Goal: Ask a question

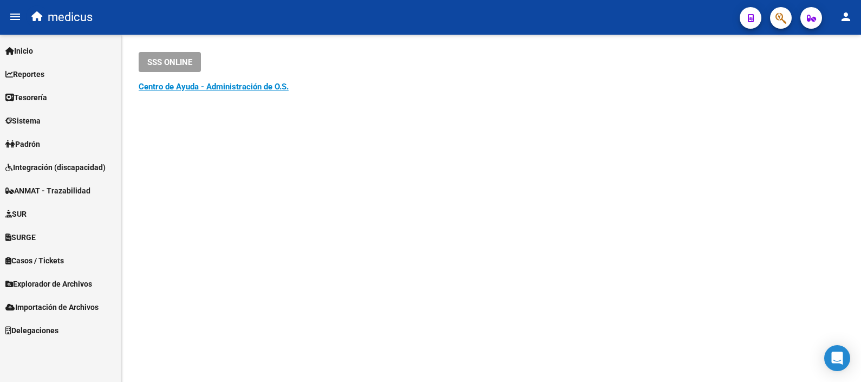
click at [35, 168] on span "Integración (discapacidad)" at bounding box center [55, 167] width 100 height 12
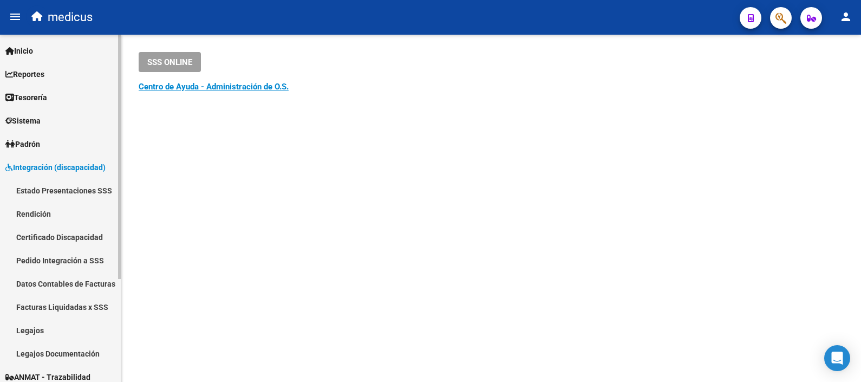
click at [48, 261] on link "Pedido Integración a SSS" at bounding box center [60, 260] width 121 height 23
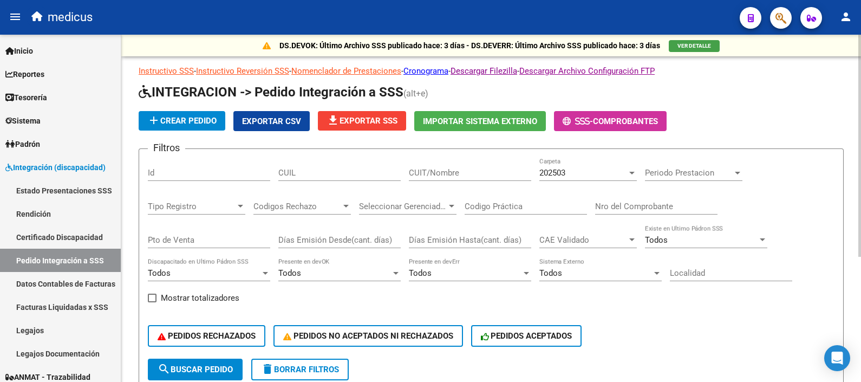
click at [628, 173] on div at bounding box center [632, 172] width 10 height 9
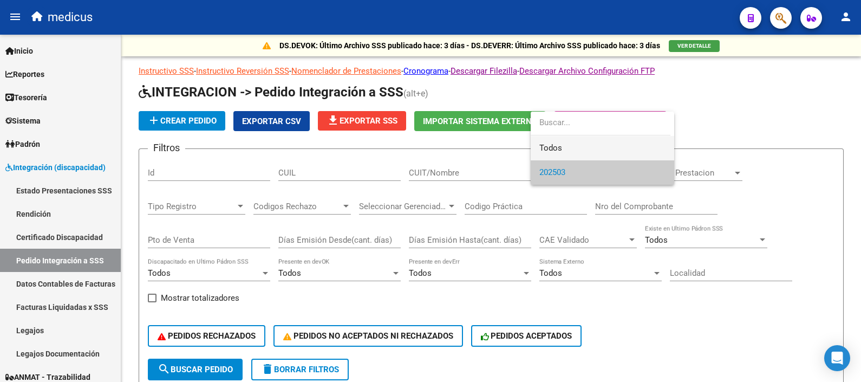
click at [601, 152] on span "Todos" at bounding box center [602, 148] width 126 height 24
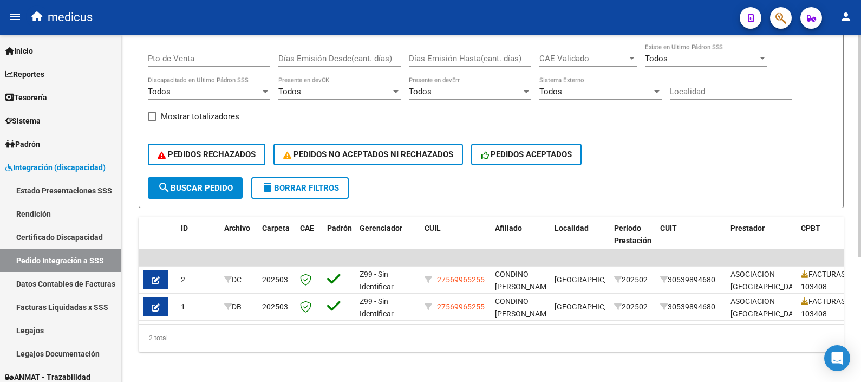
scroll to position [195, 0]
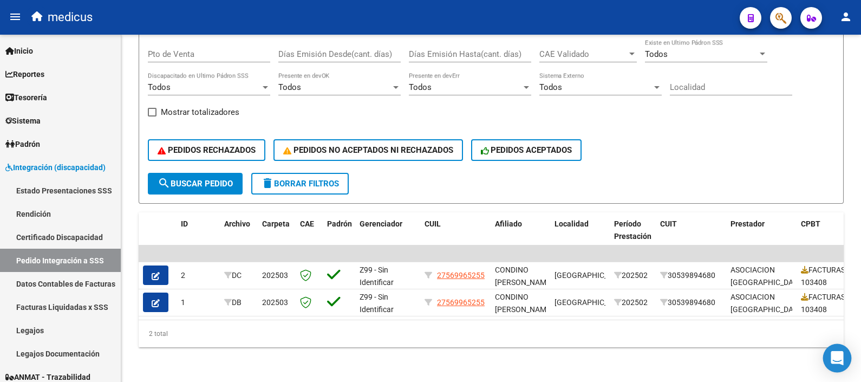
click at [837, 360] on icon "Open Intercom Messenger" at bounding box center [837, 358] width 12 height 14
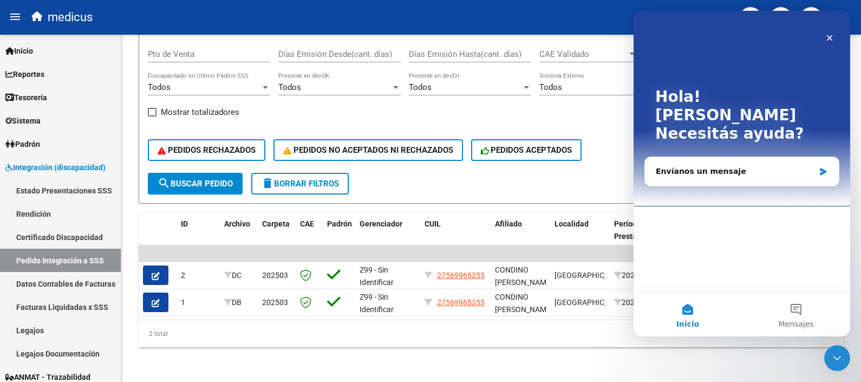
scroll to position [0, 0]
click at [712, 166] on div "Envíanos un mensaje" at bounding box center [735, 171] width 159 height 11
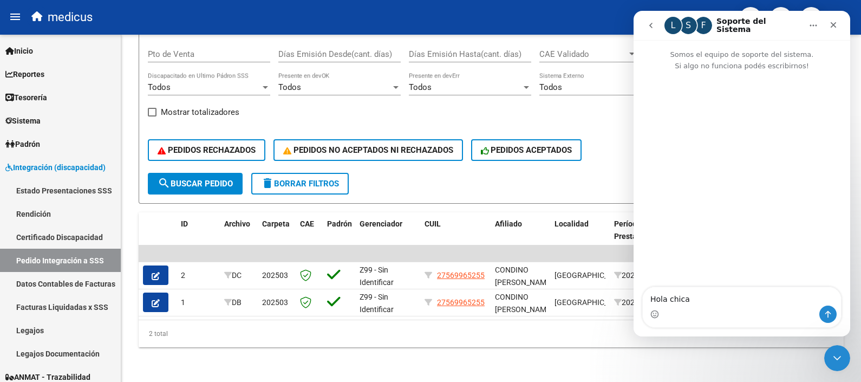
type textarea "Hola chicas"
type textarea "Consulta"
type textarea "d"
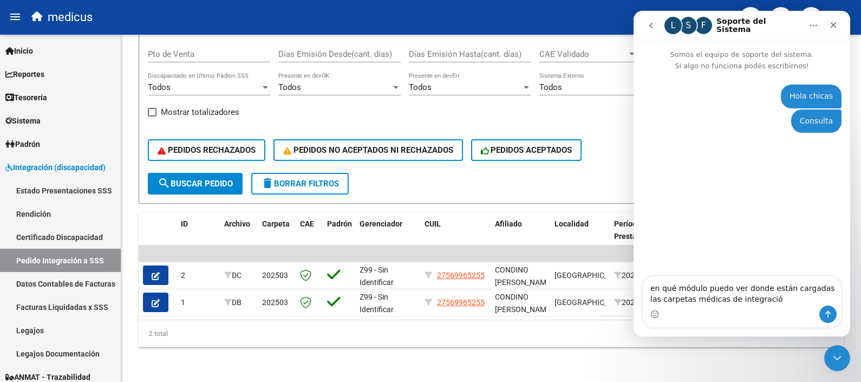
type textarea "en qué módulo puedo ver donde están cargadas las carpetas médicas de integración"
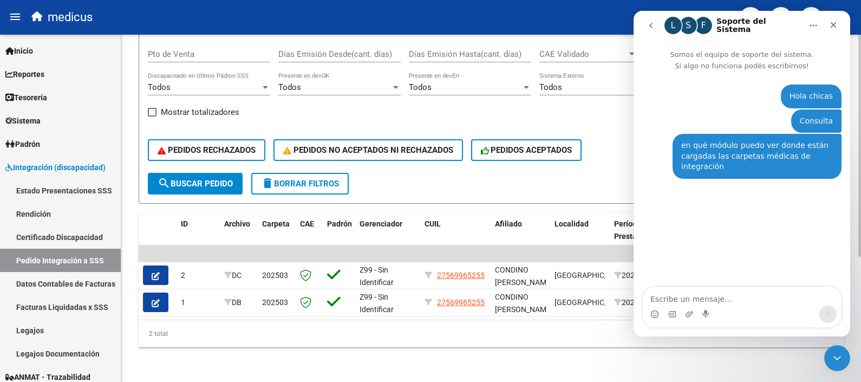
click at [556, 110] on div "Filtros Id CUIL CUIT/Nombre Todos Carpeta Periodo Prestacion Periodo Prestacion…" at bounding box center [491, 72] width 687 height 201
click at [303, 353] on div "DS.DEVOK: Último Archivo SSS publicado hace: 3 días - DS.DEVERR: Último Archivo…" at bounding box center [491, 115] width 740 height 533
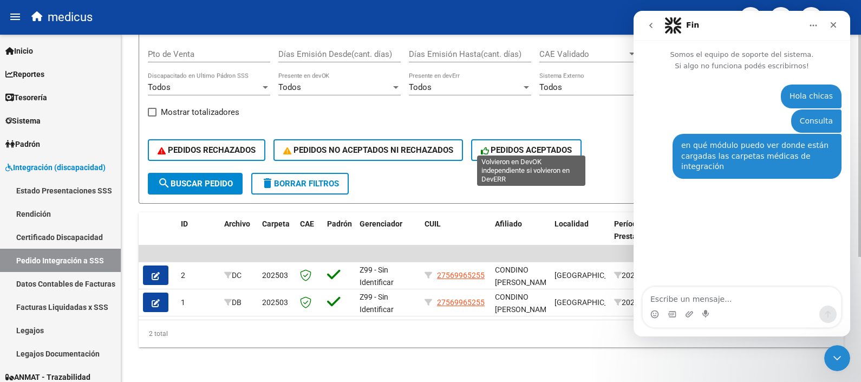
click at [527, 139] on button "PEDIDOS ACEPTADOS" at bounding box center [526, 150] width 111 height 22
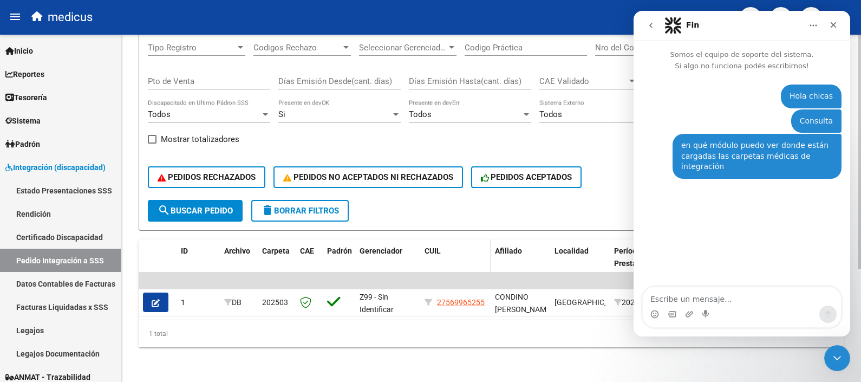
scroll to position [32, 0]
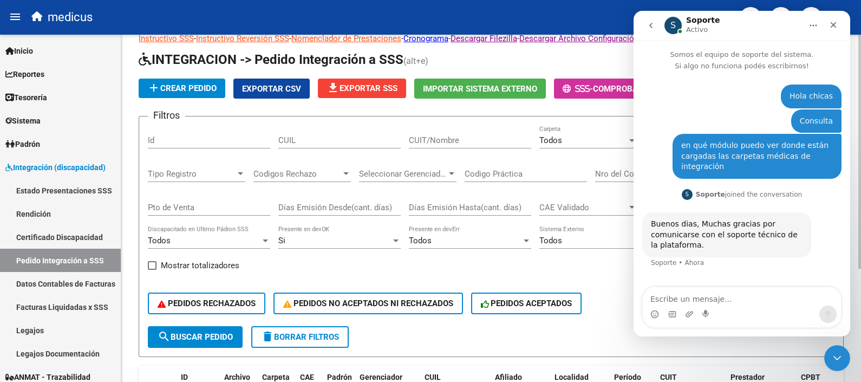
click at [578, 59] on h1 "INTEGRACION -> Pedido Integración a SSS (alt+e)" at bounding box center [491, 60] width 705 height 19
click at [835, 16] on nav "S Soporte Activo" at bounding box center [742, 25] width 217 height 29
click at [835, 21] on icon "Cerrar" at bounding box center [833, 25] width 9 height 9
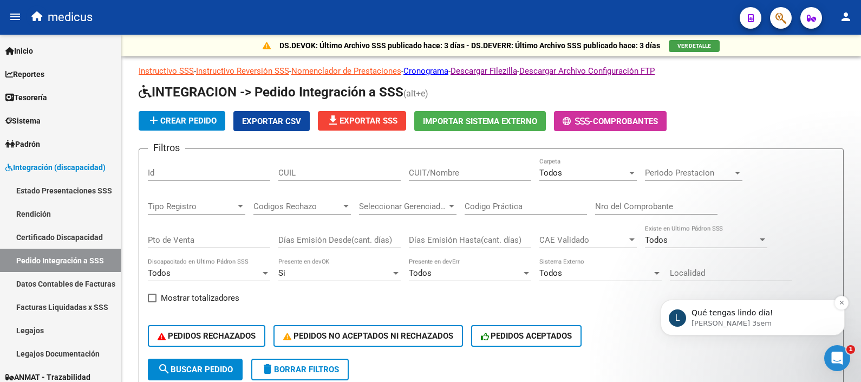
scroll to position [24, 0]
click at [842, 364] on div "Abrir Intercom Messenger" at bounding box center [836, 356] width 36 height 36
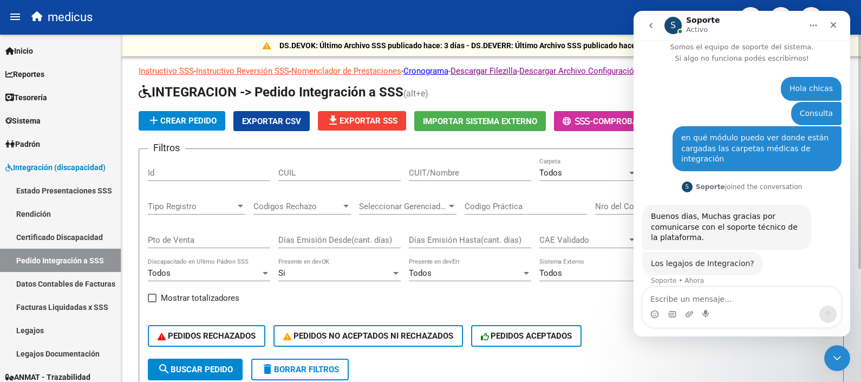
scroll to position [6, 0]
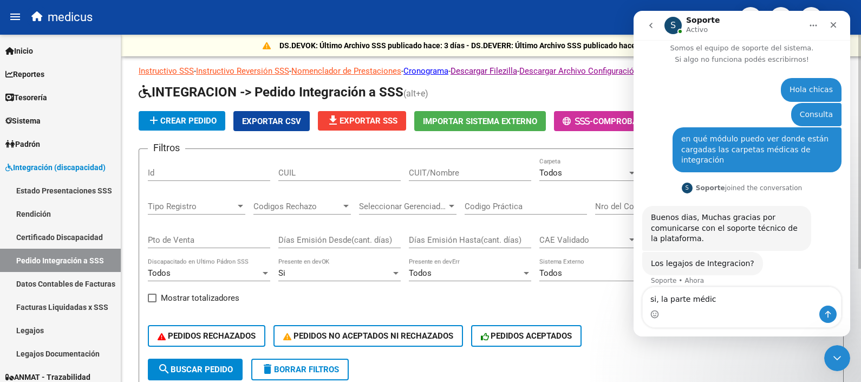
type textarea "si, la parte médica"
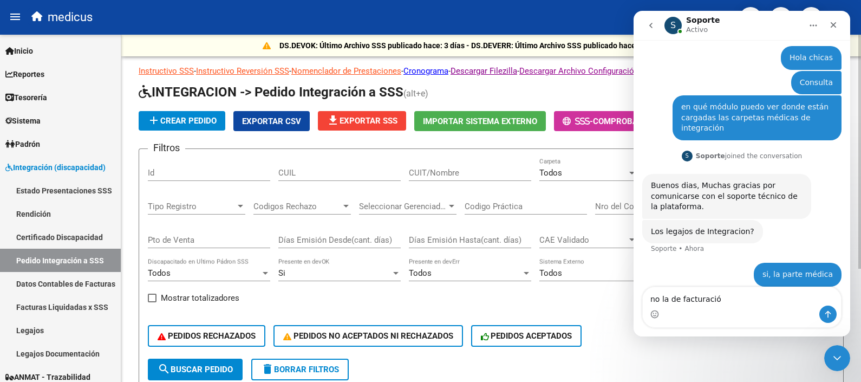
type textarea "no la de facturación"
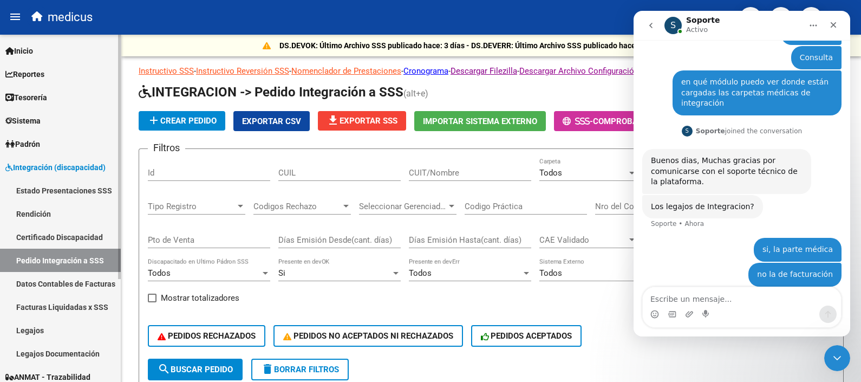
click at [77, 352] on link "Legajos Documentación" at bounding box center [60, 353] width 121 height 23
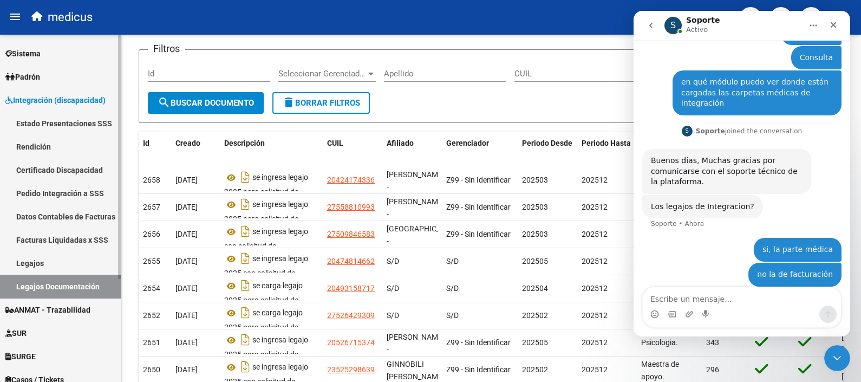
scroll to position [135, 0]
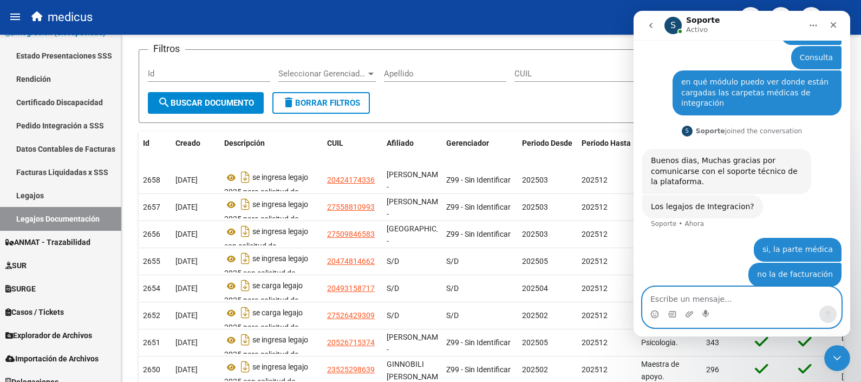
click at [663, 297] on textarea "Escribe un mensaje..." at bounding box center [742, 296] width 198 height 18
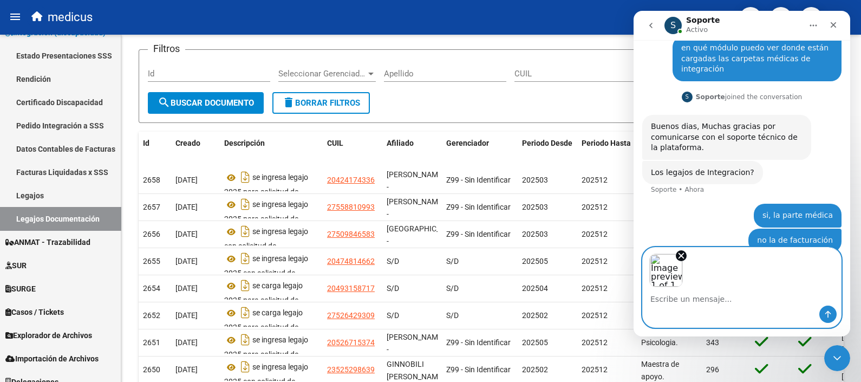
scroll to position [103, 0]
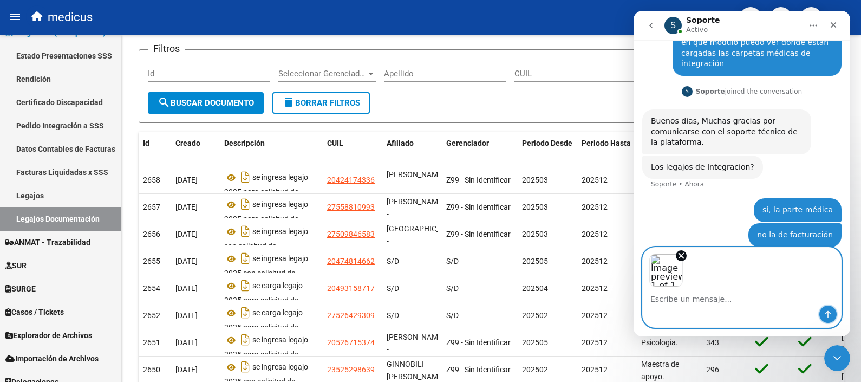
click at [827, 318] on button "Enviar un mensaje…" at bounding box center [827, 313] width 17 height 17
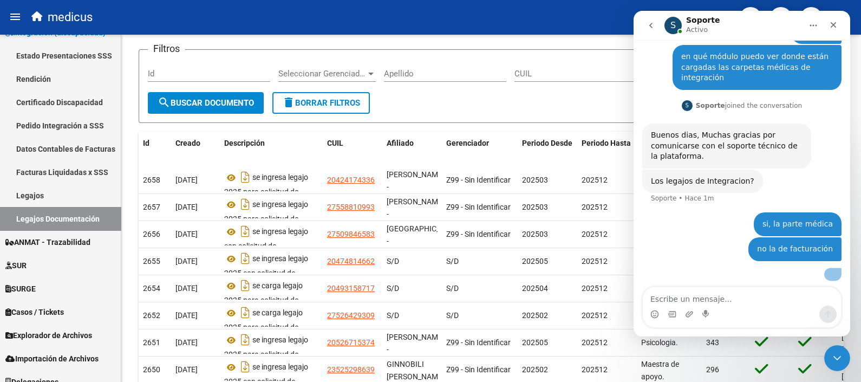
scroll to position [146, 0]
click at [719, 310] on div "Intercom Messenger" at bounding box center [742, 313] width 198 height 17
click at [710, 300] on textarea "Escribe un mensaje..." at bounding box center [742, 296] width 198 height 18
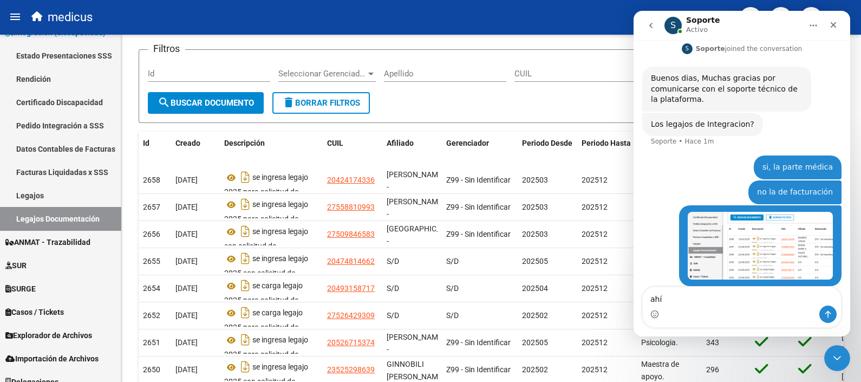
type textarea "ahí?"
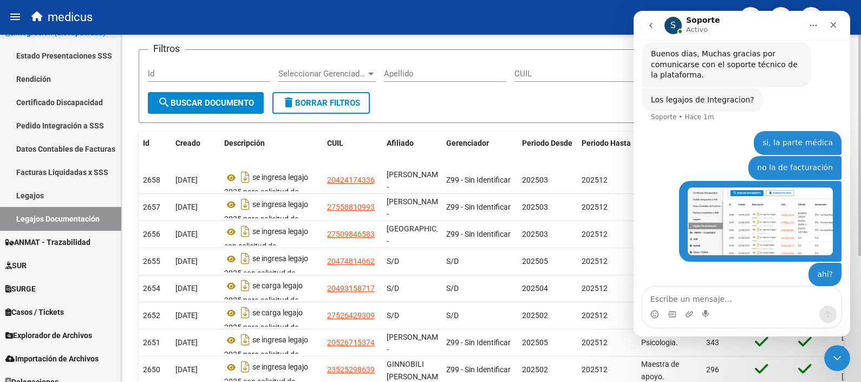
click at [424, 100] on form "Filtros Id Seleccionar Gerenciador Seleccionar Gerenciador Apellido CUIL Id Leg…" at bounding box center [491, 86] width 705 height 74
click at [836, 28] on icon "Cerrar" at bounding box center [833, 25] width 9 height 9
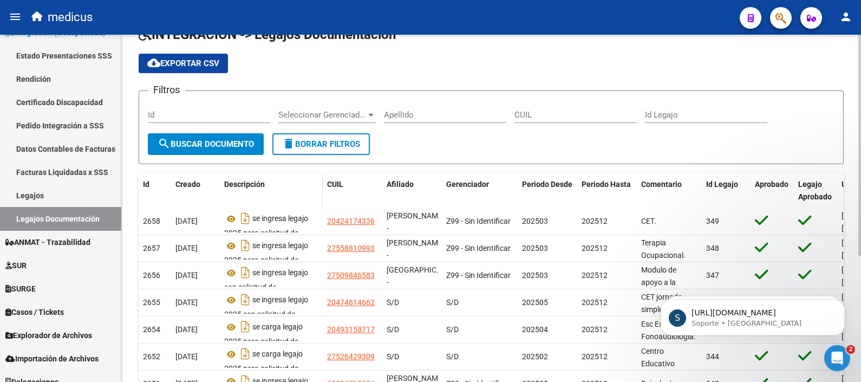
scroll to position [0, 0]
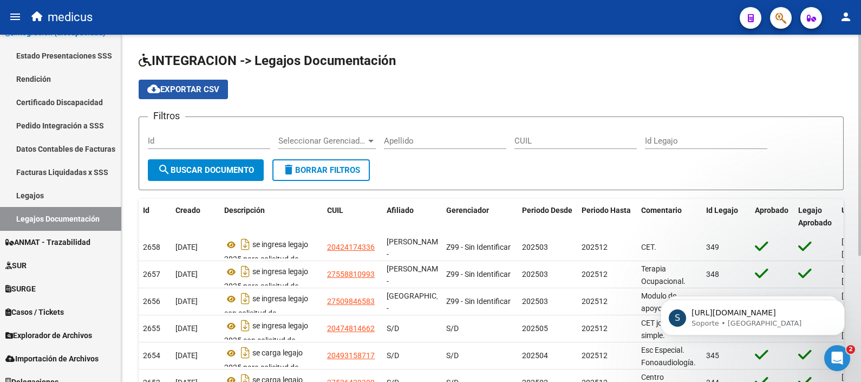
click at [203, 94] on span "cloud_download Exportar CSV" at bounding box center [183, 89] width 72 height 10
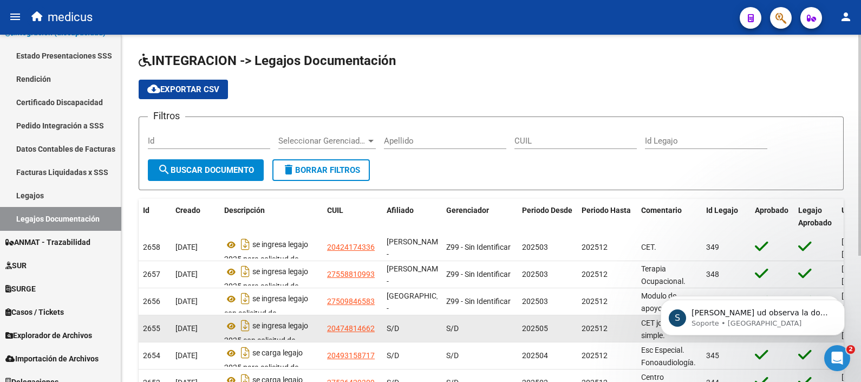
scroll to position [259, 0]
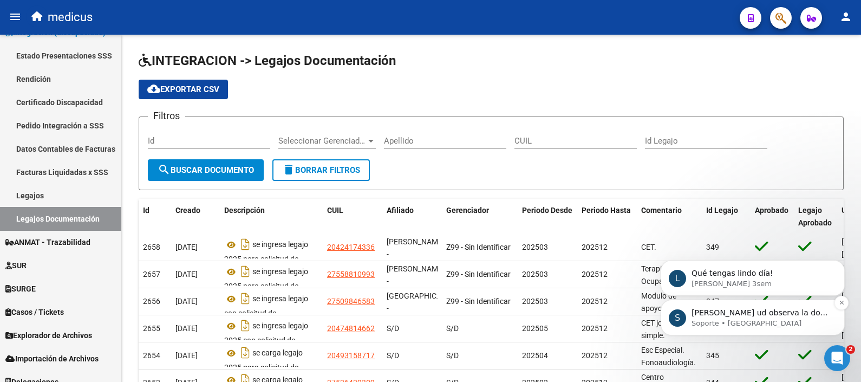
click at [751, 321] on p "Soporte • [GEOGRAPHIC_DATA]" at bounding box center [762, 323] width 140 height 10
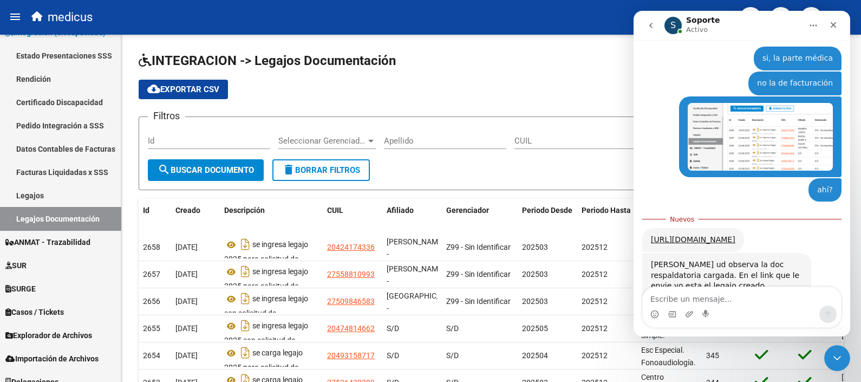
scroll to position [277, 0]
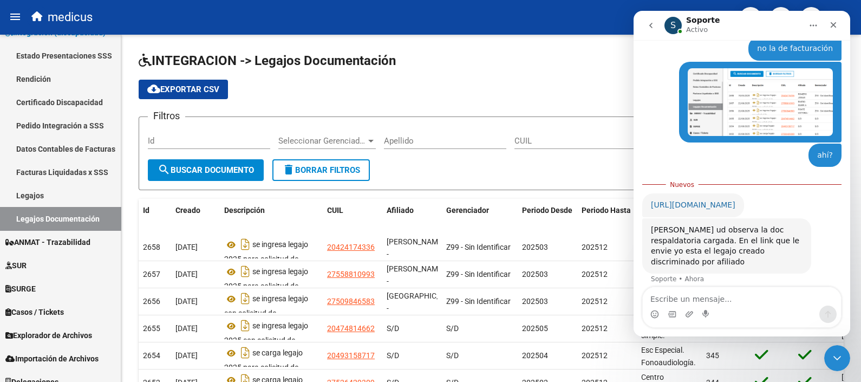
click at [711, 200] on link "[URL][DOMAIN_NAME]" at bounding box center [693, 204] width 84 height 9
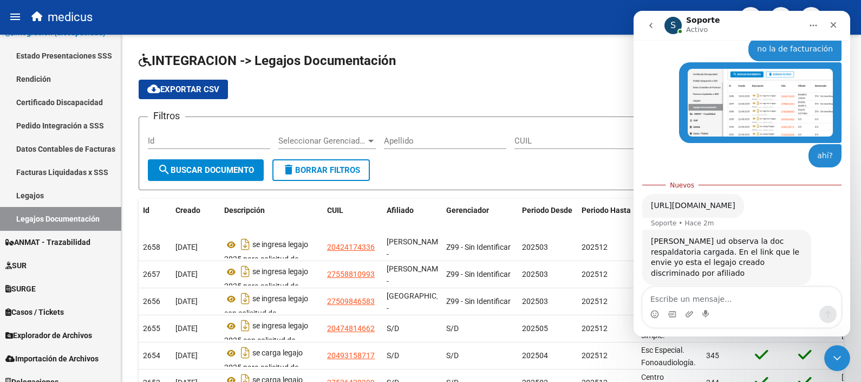
scroll to position [2, 0]
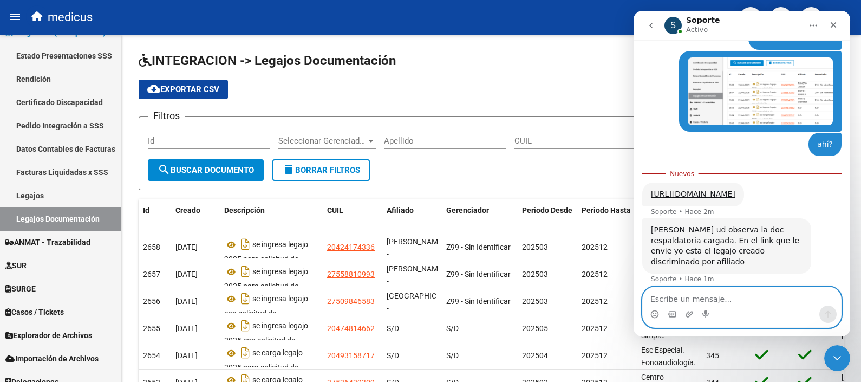
click at [693, 295] on textarea "Escribe un mensaje..." at bounding box center [742, 296] width 198 height 18
type textarea "genial"
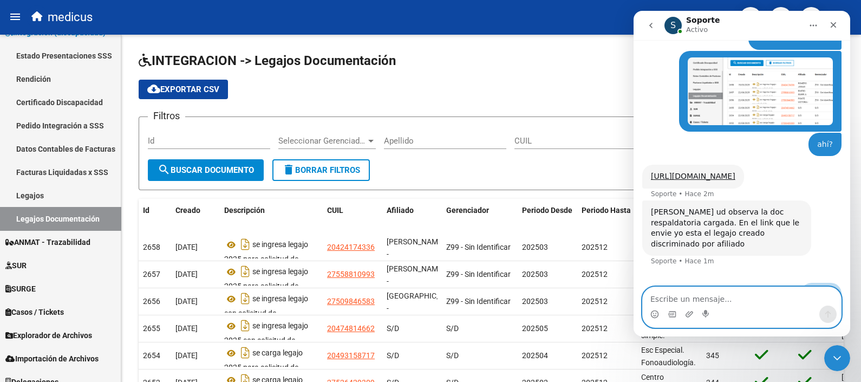
scroll to position [302, 0]
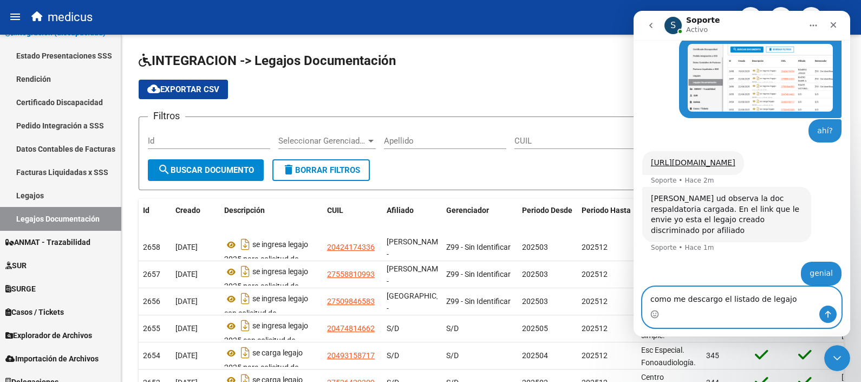
type textarea "como me descargo el listado de legajos"
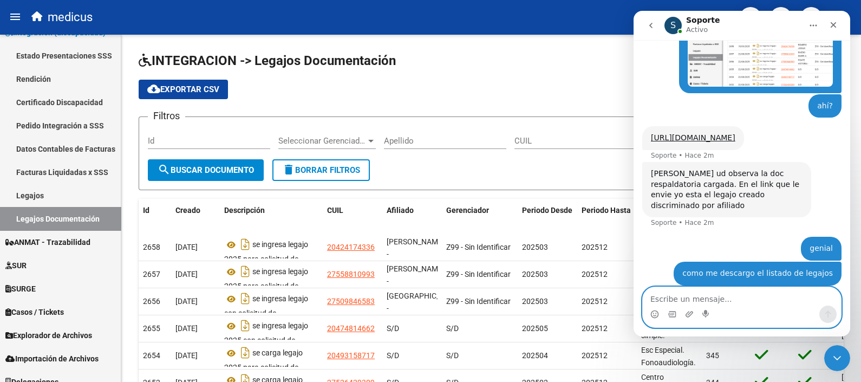
scroll to position [368, 0]
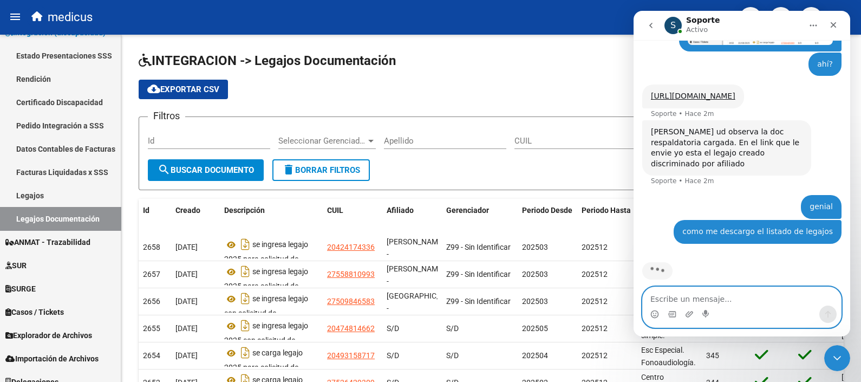
click at [680, 301] on textarea "Escribe un mensaje..." at bounding box center [742, 296] width 198 height 18
type textarea "quiero descargar todos"
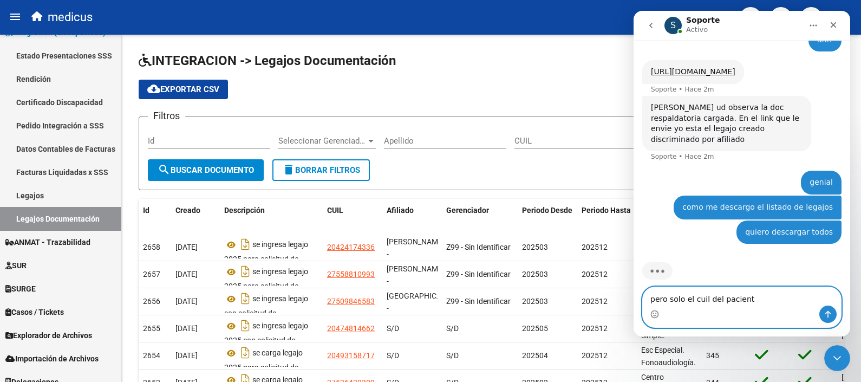
type textarea "pero solo el cuil del paciente"
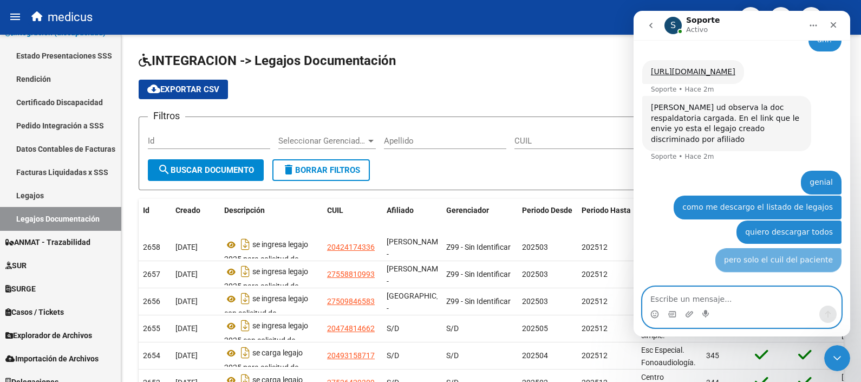
scroll to position [418, 0]
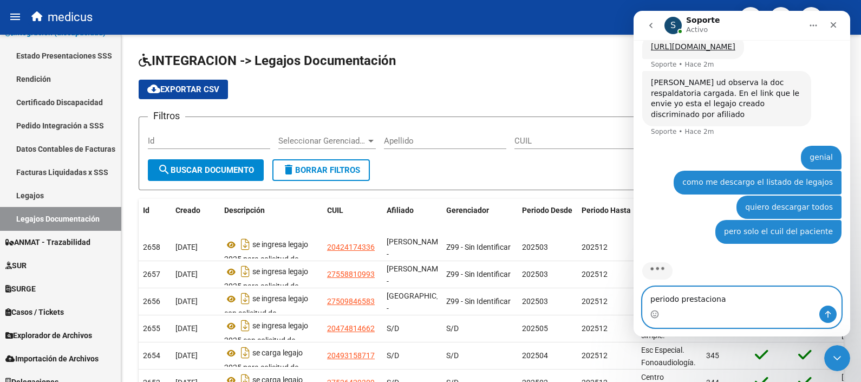
type textarea "periodo prestacional"
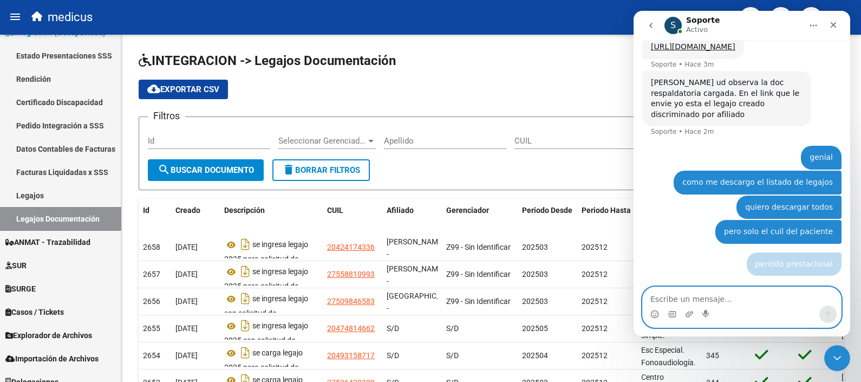
scroll to position [442, 0]
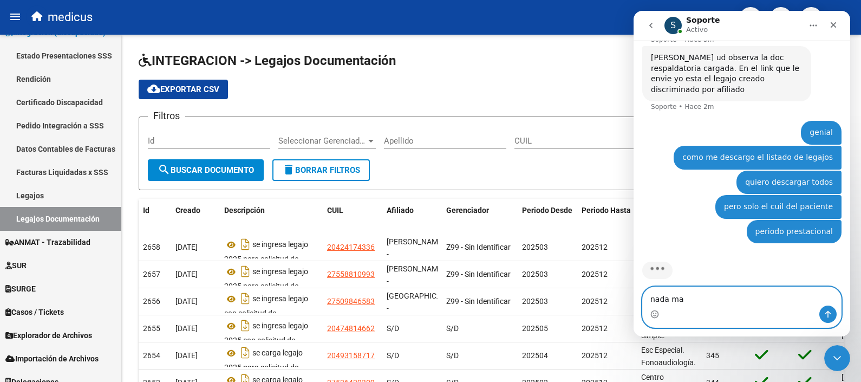
type textarea "nada mas"
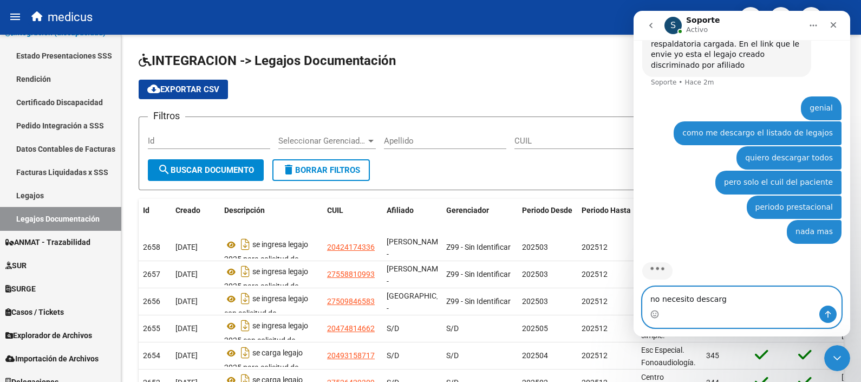
scroll to position [425, 0]
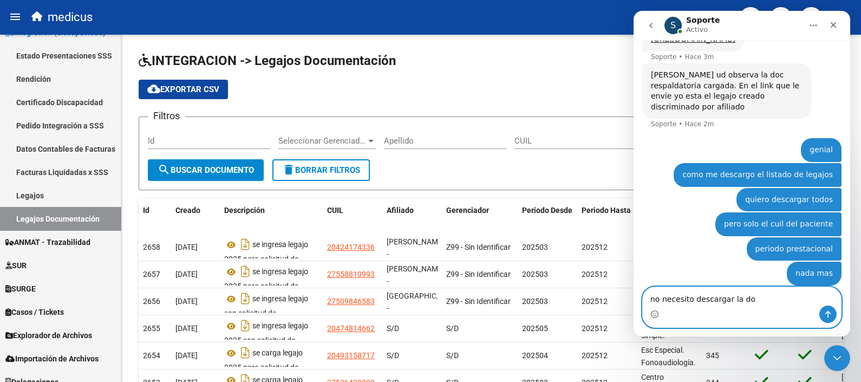
type textarea "no necesito descargar la doc"
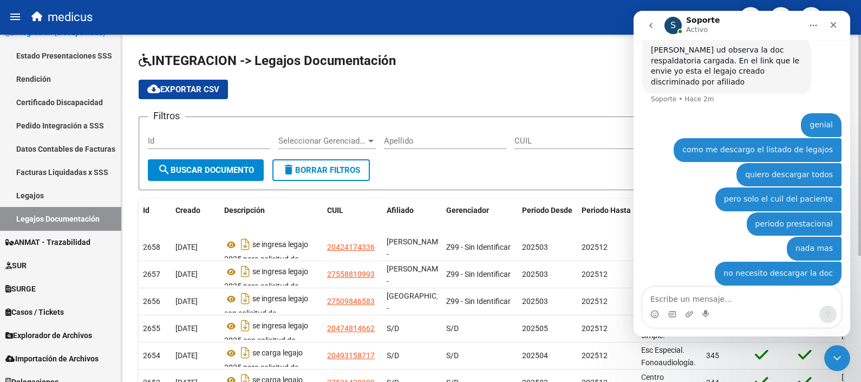
click at [565, 85] on div "cloud_download Exportar CSV" at bounding box center [491, 89] width 705 height 19
click at [838, 28] on div "Cerrar" at bounding box center [833, 24] width 19 height 19
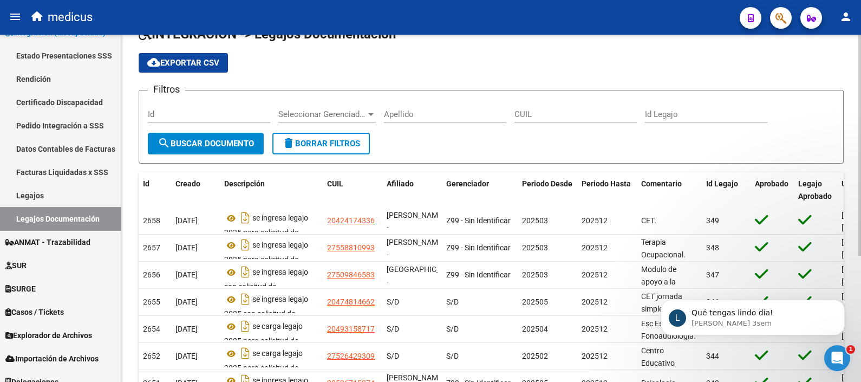
scroll to position [0, 0]
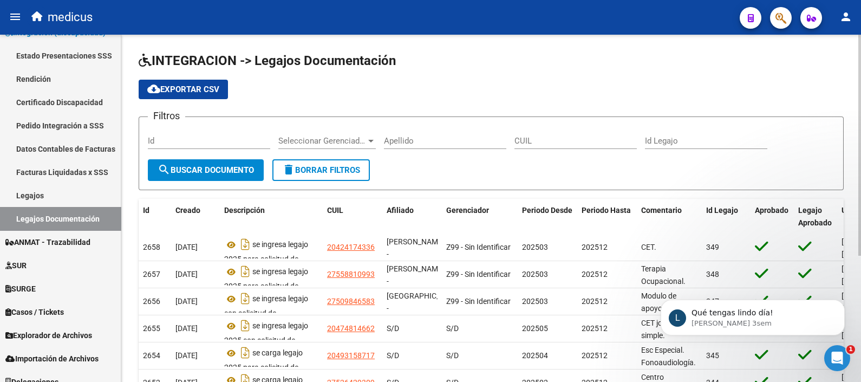
click at [861, 165] on html "menu medicus person Firma Express Inicio Calendario SSS Instructivos Contacto O…" at bounding box center [430, 191] width 861 height 382
click at [560, 82] on div "cloud_download Exportar CSV" at bounding box center [491, 89] width 705 height 19
click at [718, 318] on p "[PERSON_NAME] 3sem" at bounding box center [762, 323] width 140 height 10
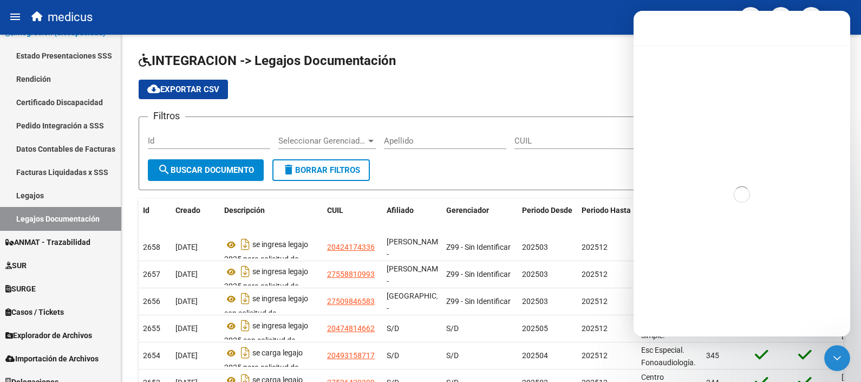
scroll to position [1, 0]
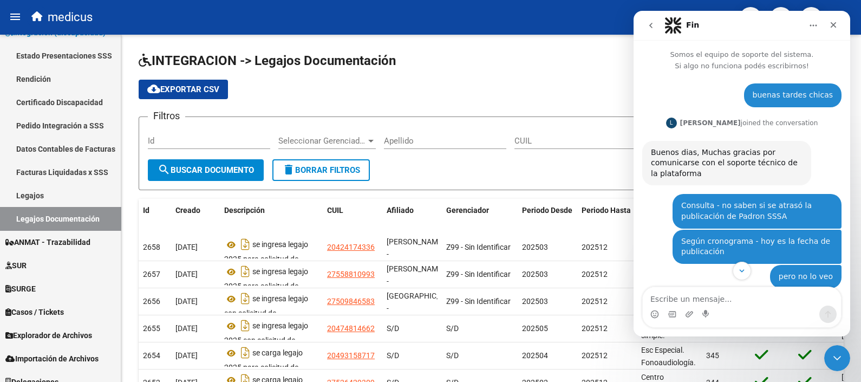
click at [718, 314] on div "Intercom Messenger" at bounding box center [742, 313] width 198 height 17
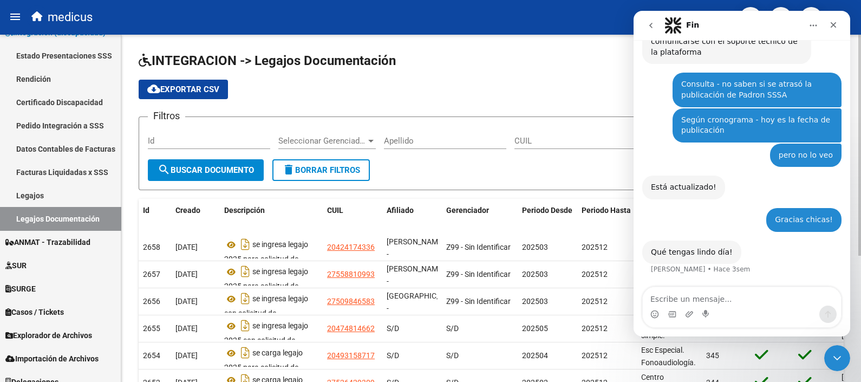
click at [529, 93] on div "cloud_download Exportar CSV" at bounding box center [491, 89] width 705 height 19
click at [832, 21] on icon "Cerrar" at bounding box center [833, 25] width 9 height 9
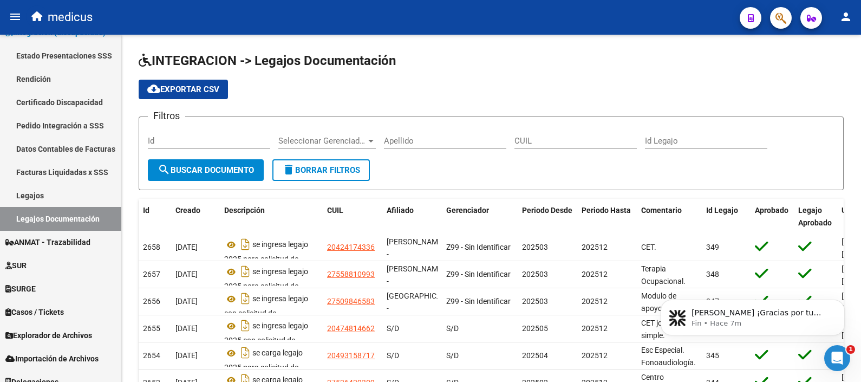
scroll to position [0, 0]
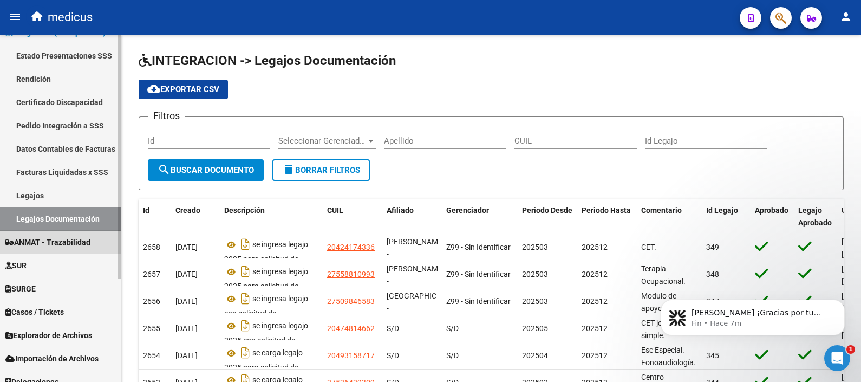
click at [41, 237] on span "ANMAT - Trazabilidad" at bounding box center [47, 242] width 85 height 12
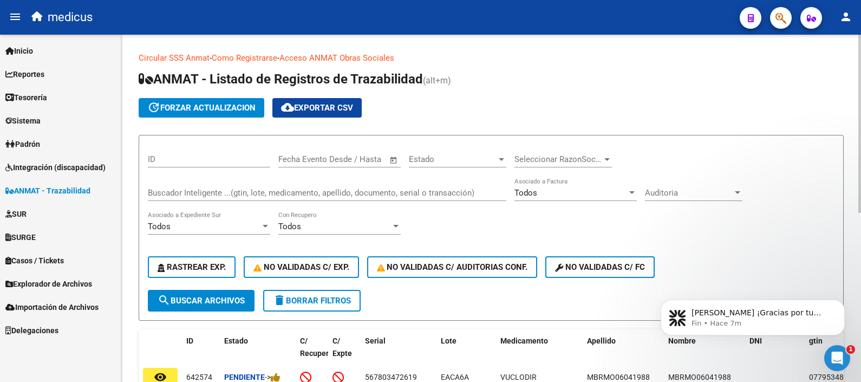
click at [581, 120] on app-list-header "ANMAT - Listado de Registros de Trazabilidad (alt+m) update forzar actualizacio…" at bounding box center [491, 195] width 705 height 250
click at [586, 83] on h1 "ANMAT - Listado de Registros de Trazabilidad (alt+m)" at bounding box center [491, 79] width 705 height 19
click at [25, 213] on span "SUR" at bounding box center [15, 214] width 21 height 12
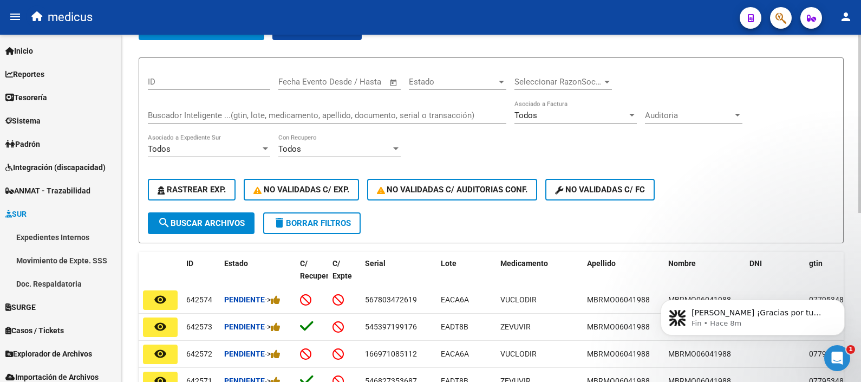
scroll to position [135, 0]
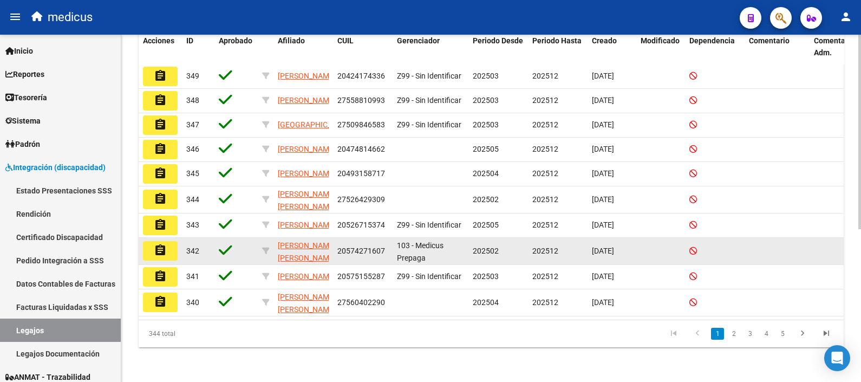
scroll to position [272, 0]
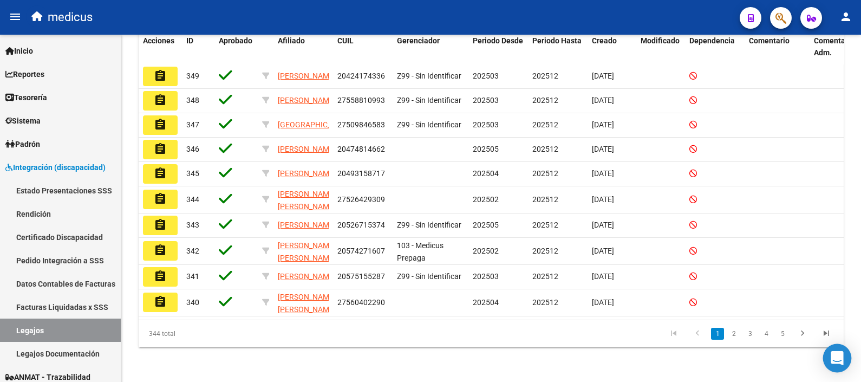
click at [836, 361] on icon "Open Intercom Messenger" at bounding box center [837, 358] width 14 height 14
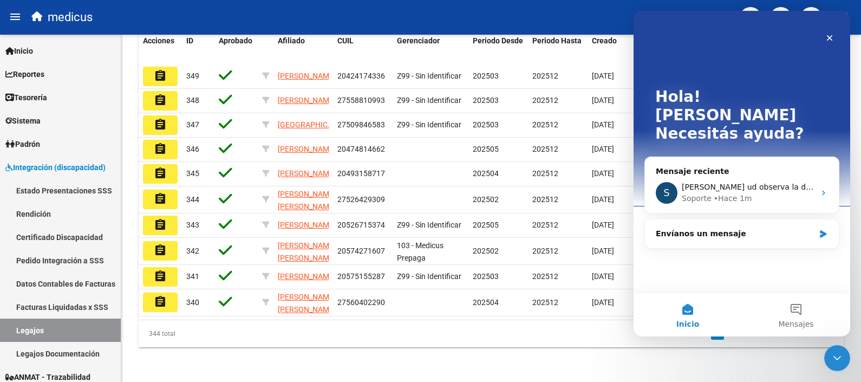
scroll to position [0, 0]
click at [690, 228] on div "Envíanos un mensaje" at bounding box center [735, 233] width 159 height 11
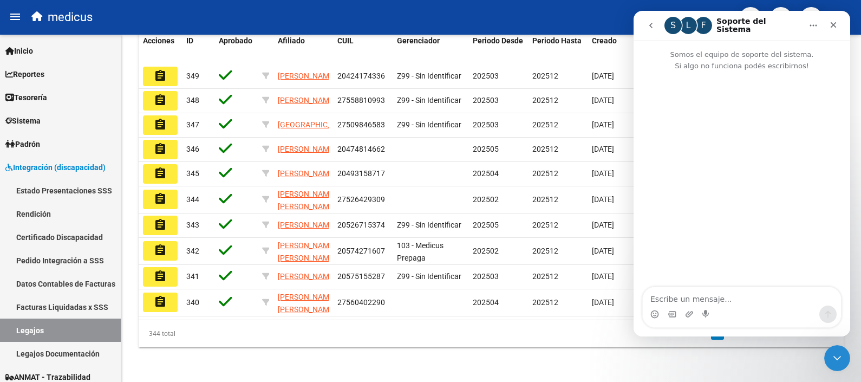
click at [683, 295] on textarea "Escribe un mensaje..." at bounding box center [742, 296] width 198 height 18
click at [836, 24] on icon "Cerrar" at bounding box center [833, 25] width 9 height 9
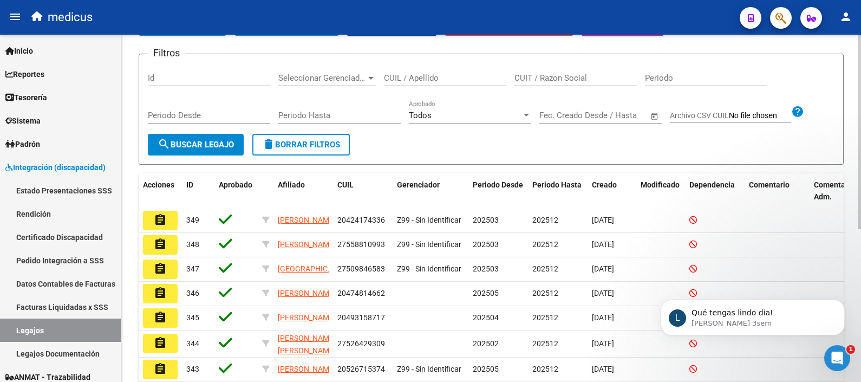
scroll to position [69, 0]
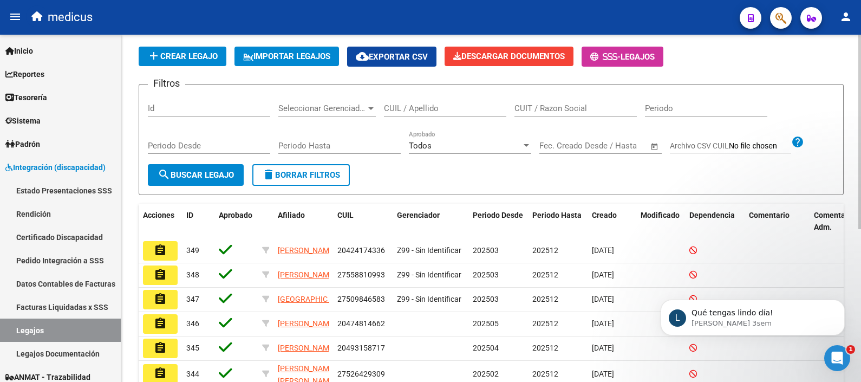
click at [731, 146] on input "Archivo CSV CUIL" at bounding box center [760, 146] width 62 height 10
click at [414, 57] on span "cloud_download Exportar CSV" at bounding box center [392, 57] width 72 height 10
click at [845, 92] on div "Modelo Formulario DDJJ para Transporte / Modelo Conformidad Transporte / Modelo…" at bounding box center [491, 261] width 740 height 590
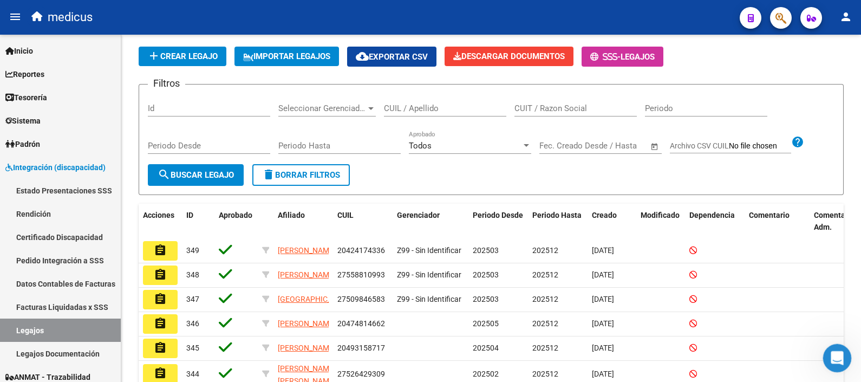
click at [835, 355] on icon "Abrir Intercom Messenger" at bounding box center [836, 357] width 18 height 18
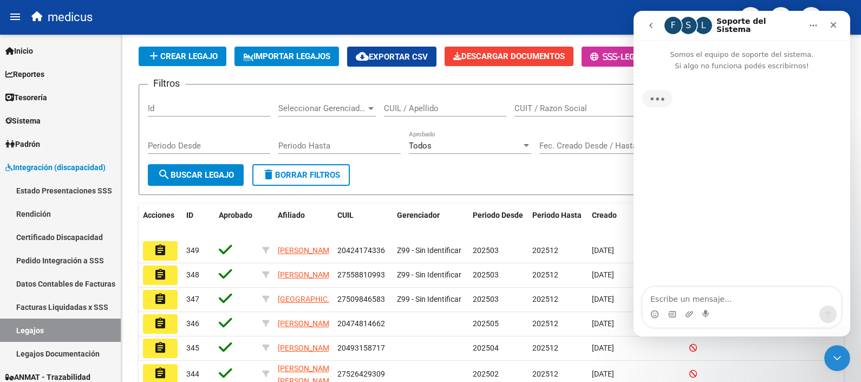
click at [695, 298] on textarea "Escribe un mensaje..." at bounding box center [742, 296] width 198 height 18
type textarea "desde"
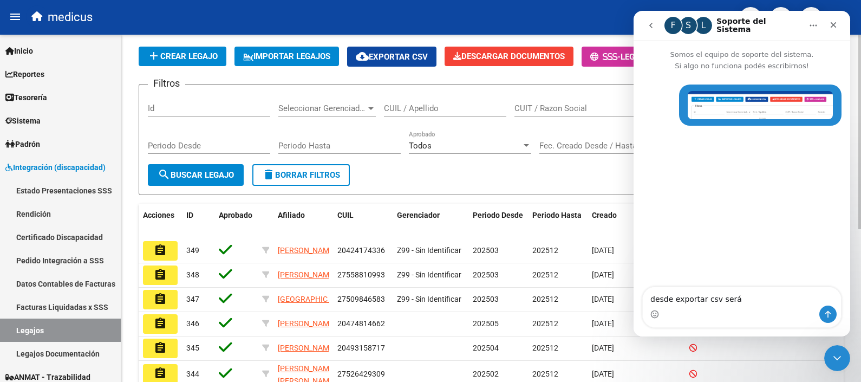
type textarea "desde exportar csv será?"
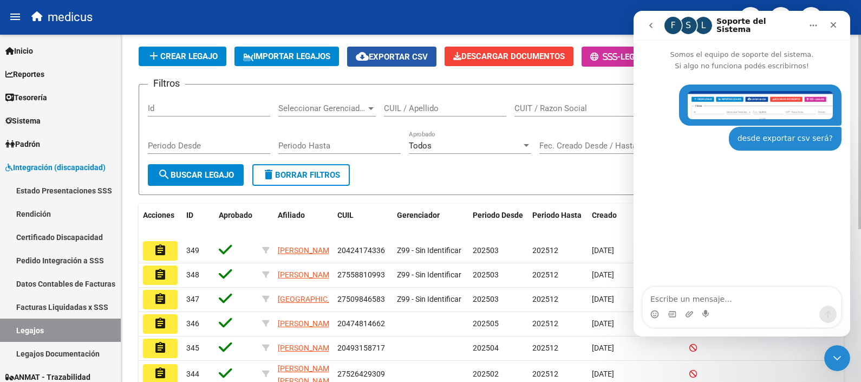
click at [411, 50] on button "cloud_download Exportar CSV" at bounding box center [391, 57] width 89 height 20
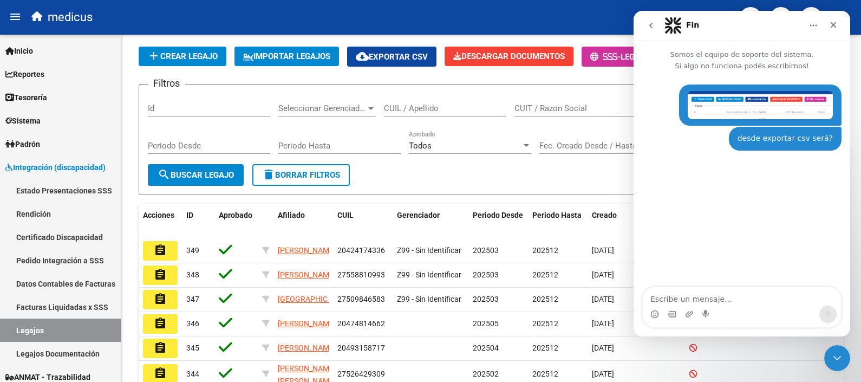
click at [706, 231] on div "Paola • Hace 2m desde exportar csv será? Paola • Hace 1m" at bounding box center [742, 179] width 217 height 217
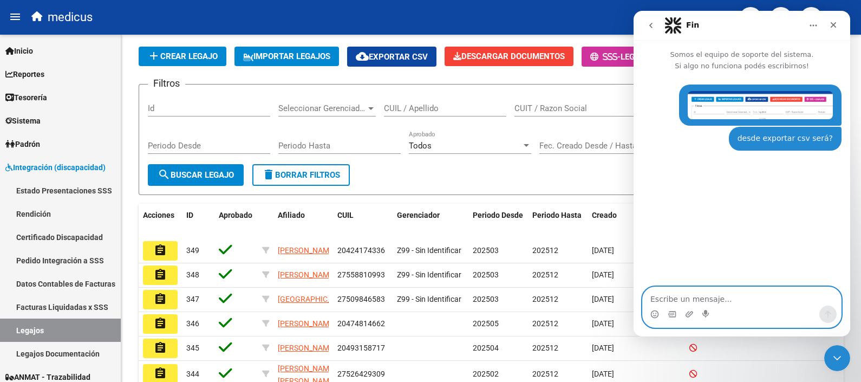
click at [676, 299] on textarea "Escribe un mensaje..." at bounding box center [742, 296] width 198 height 18
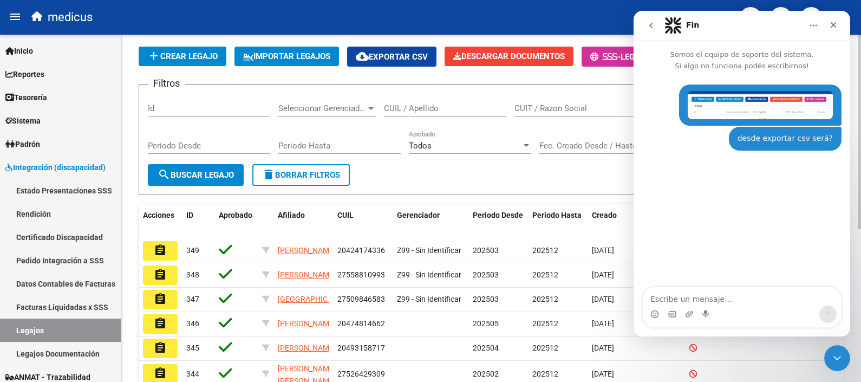
click at [496, 171] on form "Filtros Id Seleccionar Gerenciador Seleccionar Gerenciador CUIL / Apellido CUIT…" at bounding box center [491, 139] width 705 height 111
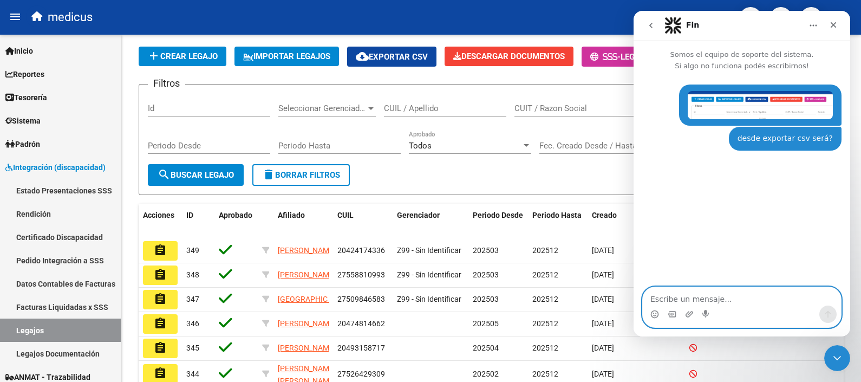
click at [710, 298] on textarea "Escribe un mensaje..." at bounding box center [742, 296] width 198 height 18
type textarea "b"
type textarea "no"
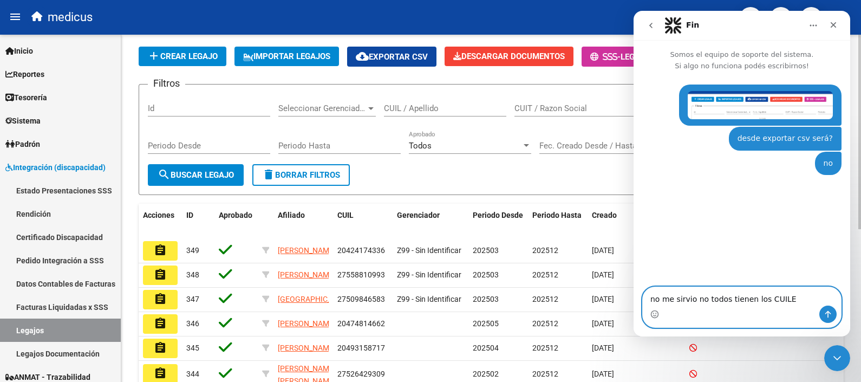
type textarea "no me sirvio no todos tienen los CUILEs"
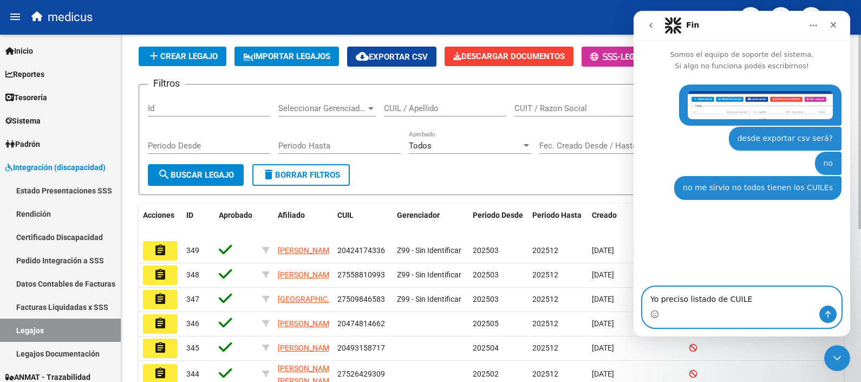
type textarea "Yo preciso listado de CUILES"
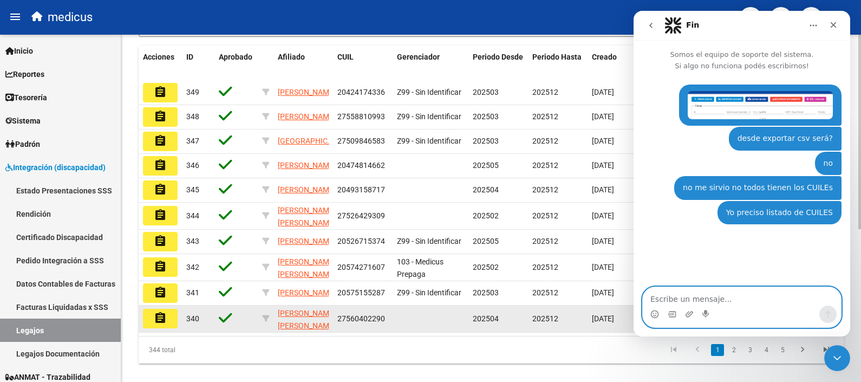
scroll to position [272, 0]
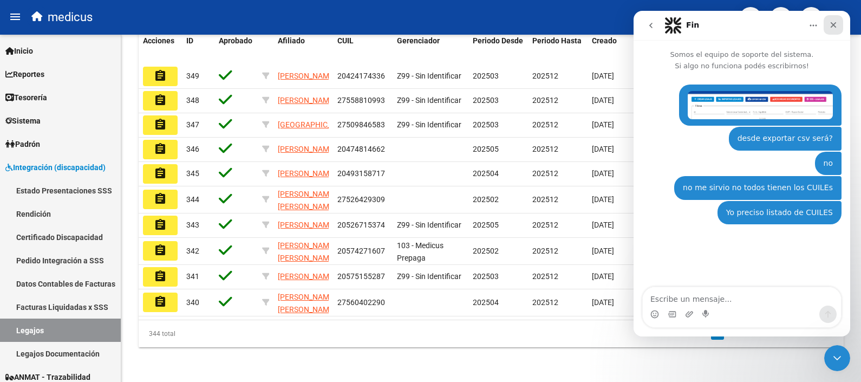
click at [833, 27] on icon "Cerrar" at bounding box center [833, 25] width 9 height 9
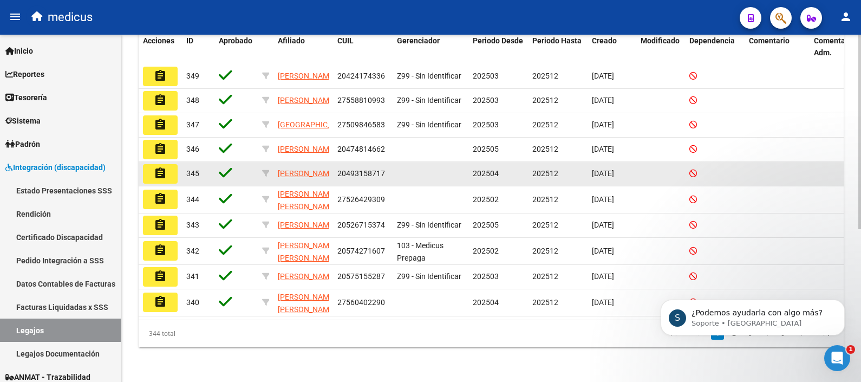
scroll to position [0, 0]
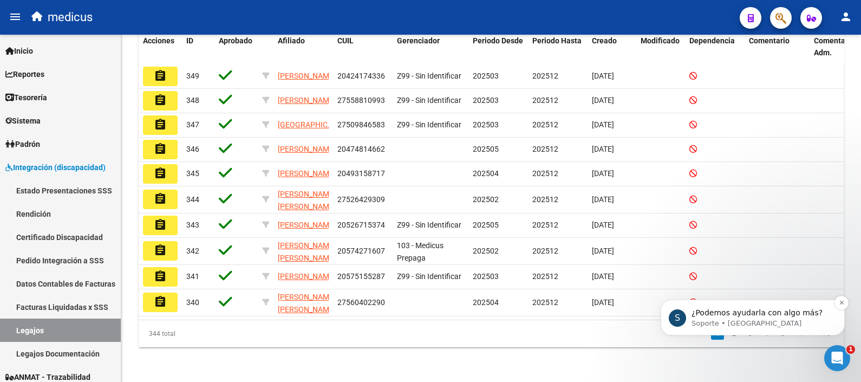
click at [751, 316] on p "¿Podemos ayudarla con algo más?" at bounding box center [762, 313] width 140 height 11
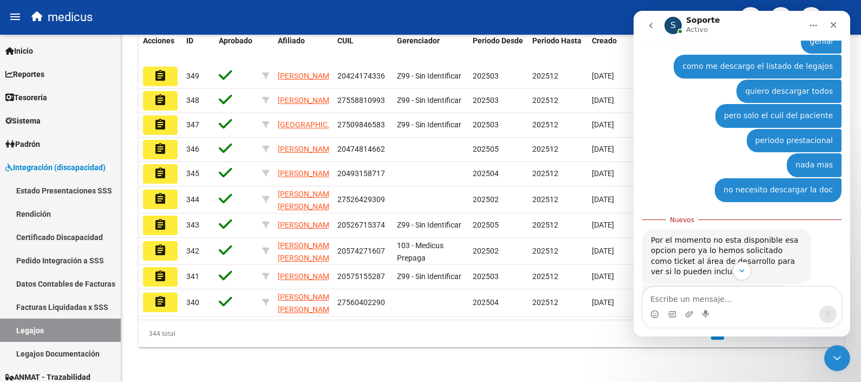
scroll to position [526, 0]
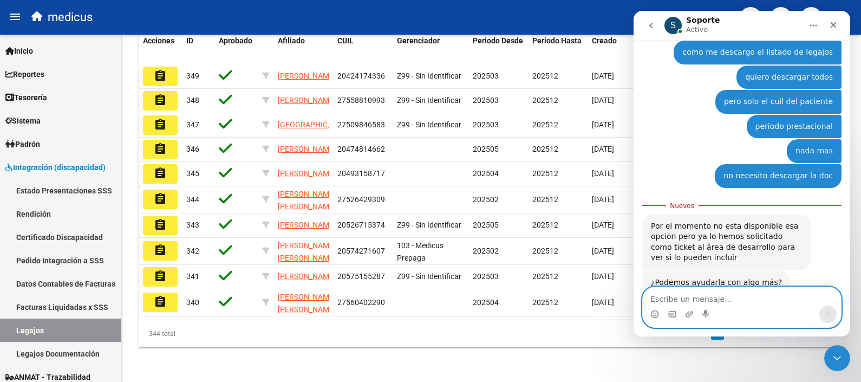
click at [651, 302] on textarea "Escribe un mensaje..." at bounding box center [742, 296] width 198 height 18
type textarea "Nada más muchas gracias"
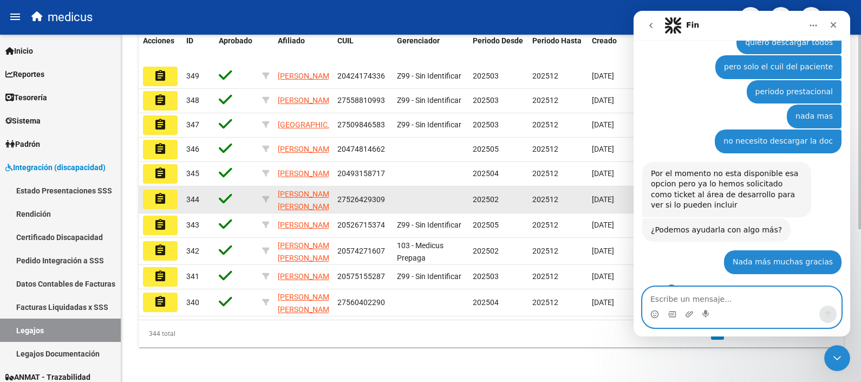
scroll to position [617, 0]
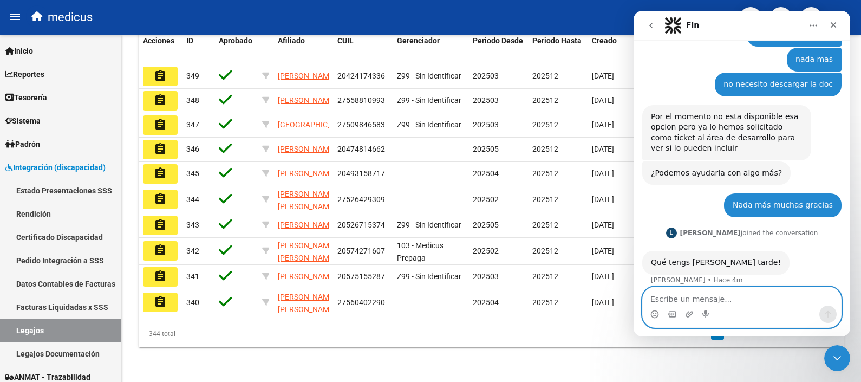
click at [703, 302] on textarea "Escribe un mensaje..." at bounding box center [742, 296] width 198 height 18
type textarea "Igualmente"
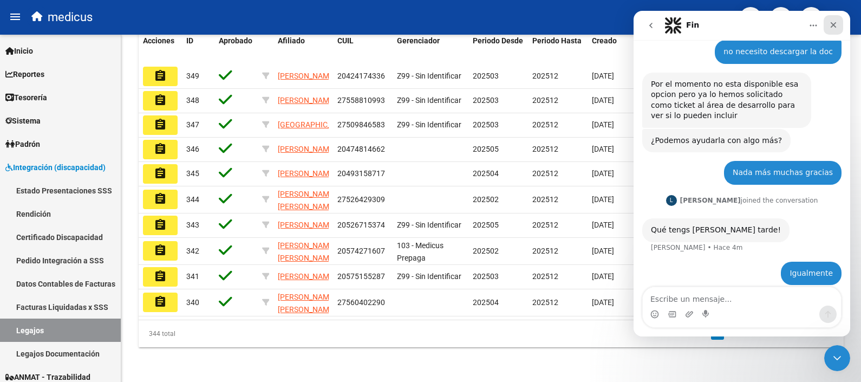
click at [834, 24] on icon "Cerrar" at bounding box center [834, 25] width 6 height 6
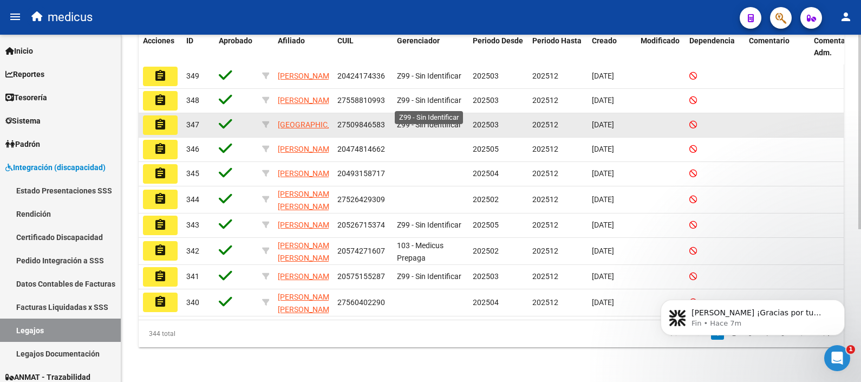
scroll to position [0, 0]
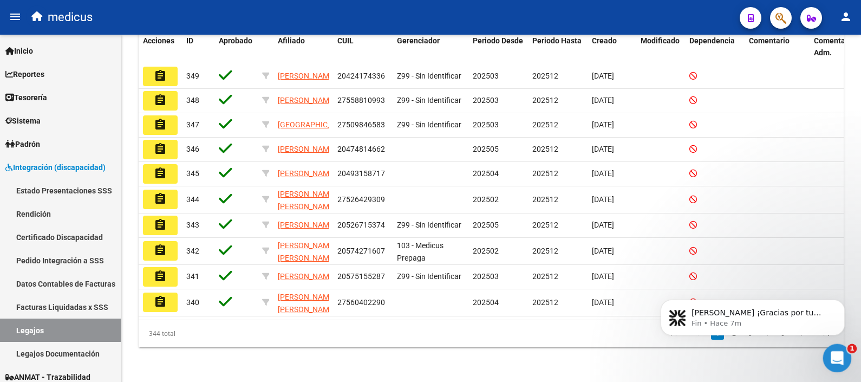
click at [836, 352] on icon "Abrir Intercom Messenger" at bounding box center [836, 356] width 8 height 9
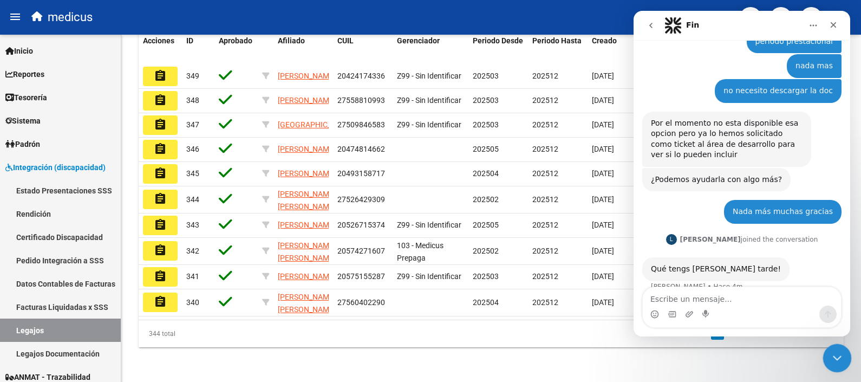
scroll to position [650, 0]
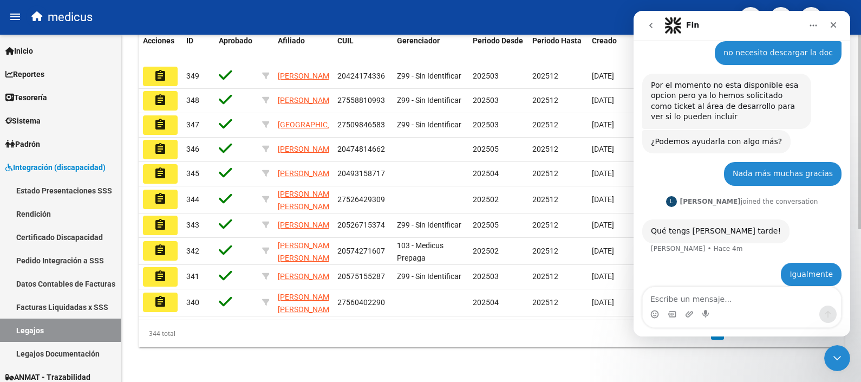
click at [594, 353] on div "Modelo Formulario DDJJ para Transporte / Modelo Conformidad Transporte / Modelo…" at bounding box center [491, 87] width 740 height 590
